Goal: Task Accomplishment & Management: Manage account settings

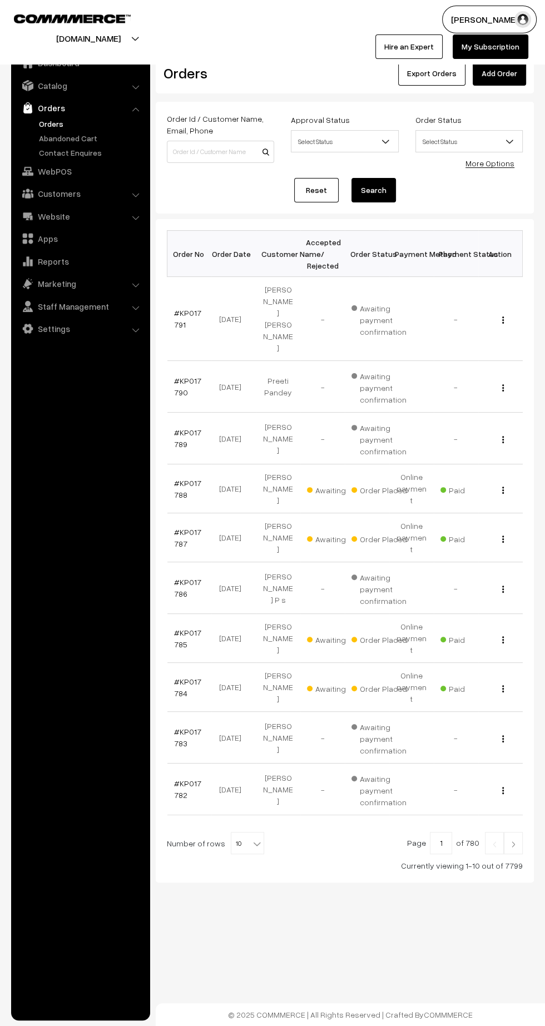
click at [177, 478] on link "#KP017788" at bounding box center [187, 488] width 27 height 21
click at [174, 527] on link "#KP017787" at bounding box center [187, 537] width 27 height 21
click at [180, 628] on link "#KP017785" at bounding box center [187, 638] width 27 height 21
click at [177, 677] on link "#KP017784" at bounding box center [187, 687] width 27 height 21
click at [515, 841] on img at bounding box center [513, 844] width 10 height 7
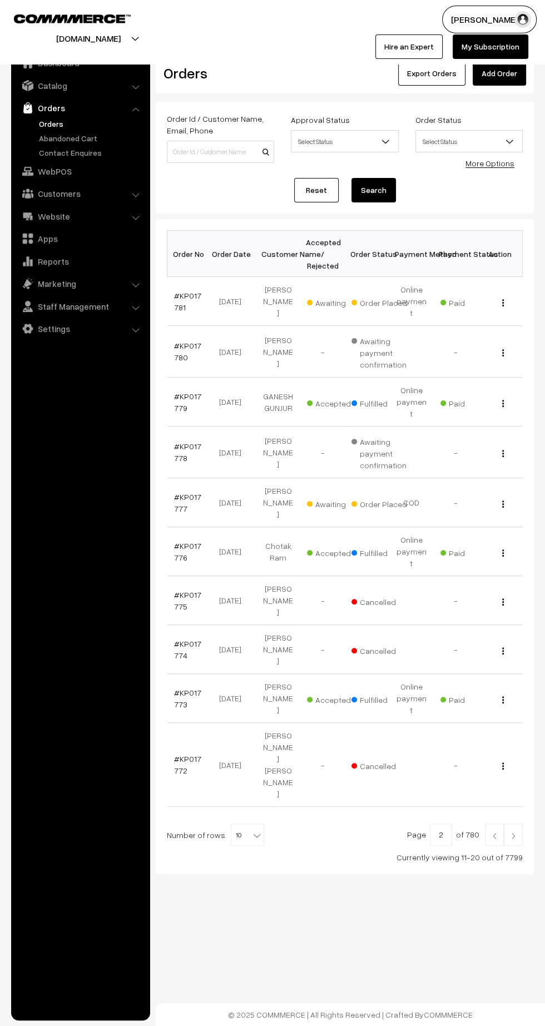
click at [176, 299] on link "#KP017781" at bounding box center [187, 301] width 27 height 21
click at [53, 129] on link "Orders" at bounding box center [91, 124] width 110 height 12
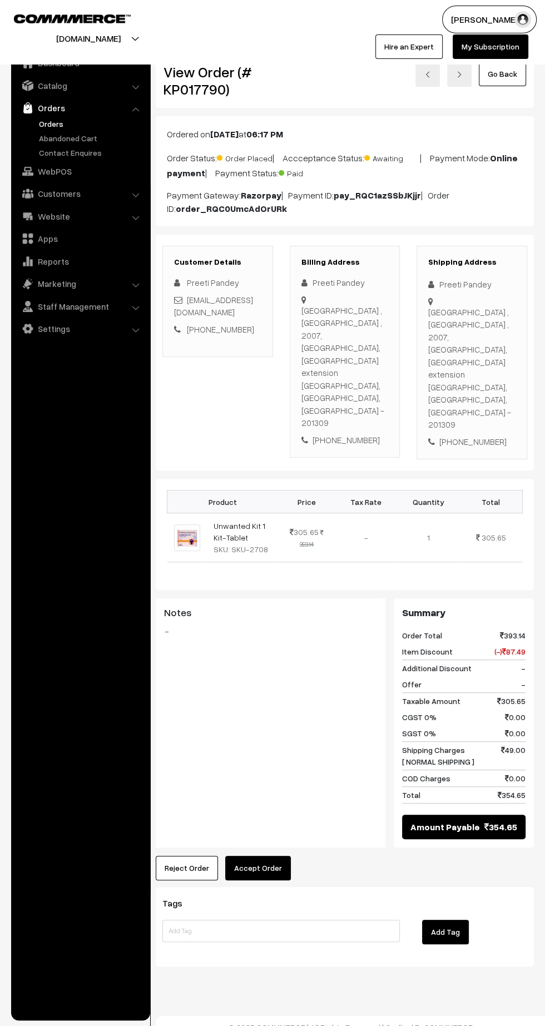
click at [399, 46] on link "Hire an Expert" at bounding box center [408, 46] width 67 height 24
